Goal: Find specific page/section: Find specific page/section

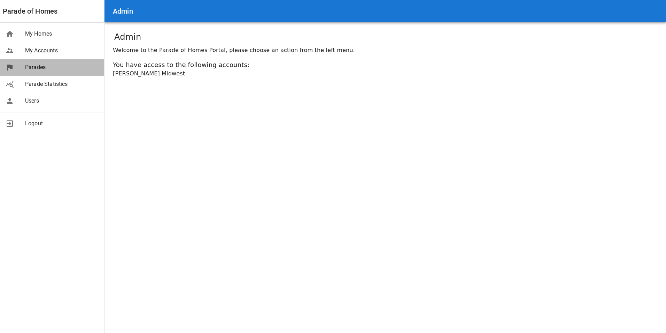
click at [41, 71] on span "Parades" at bounding box center [62, 67] width 74 height 8
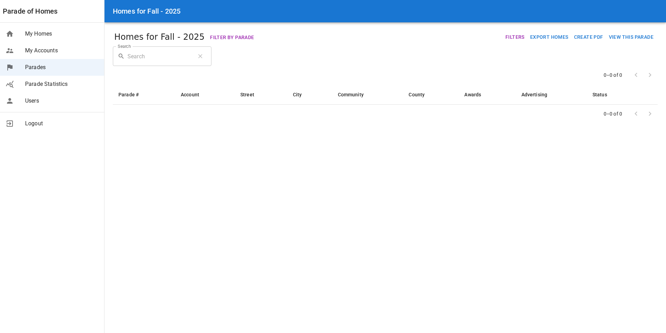
click at [42, 34] on span "My Homes" at bounding box center [62, 34] width 74 height 8
click at [289, 133] on main "Homes for Fall - 2025 Filter by Parade Filters Export Homes Create PDF View Thi…" at bounding box center [386, 166] width 562 height 333
